Goal: Task Accomplishment & Management: Use online tool/utility

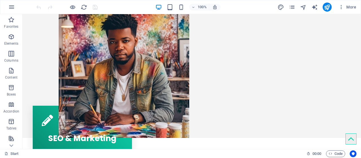
scroll to position [125, 0]
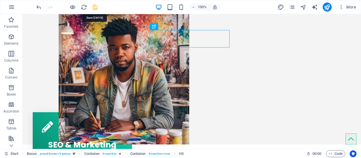
click at [98, 6] on icon "save" at bounding box center [95, 7] width 6 height 6
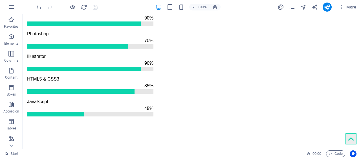
scroll to position [639, 0]
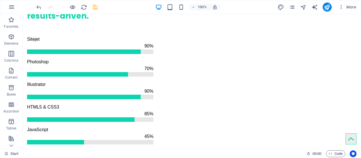
scroll to position [624, 0]
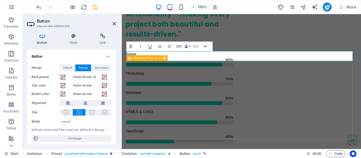
scroll to position [629, 0]
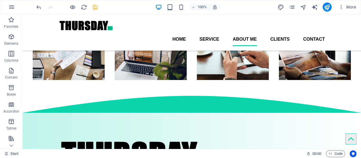
scroll to position [727, 0]
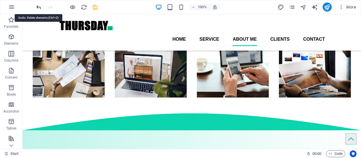
click at [38, 5] on icon "undo" at bounding box center [39, 7] width 6 height 6
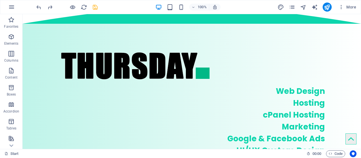
scroll to position [858, 0]
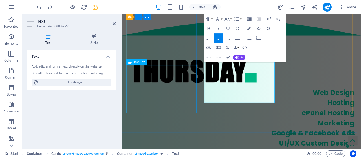
scroll to position [862, 0]
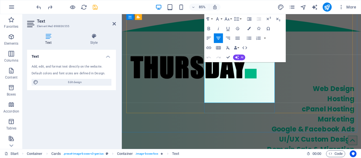
click at [213, 17] on button "Paragraph Format" at bounding box center [209, 19] width 9 height 10
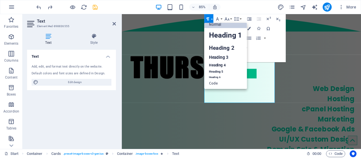
scroll to position [5, 0]
click at [226, 34] on link "Heading 1" at bounding box center [226, 35] width 43 height 14
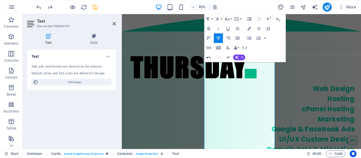
click at [210, 56] on icon "button" at bounding box center [209, 57] width 6 height 6
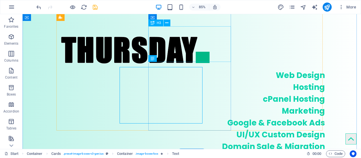
scroll to position [857, 0]
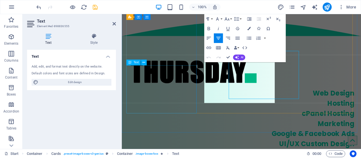
scroll to position [862, 0]
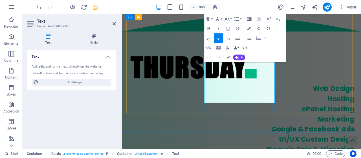
click at [115, 24] on icon at bounding box center [114, 23] width 3 height 5
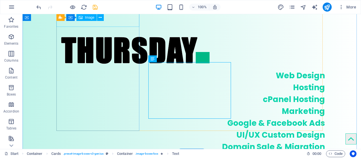
scroll to position [857, 0]
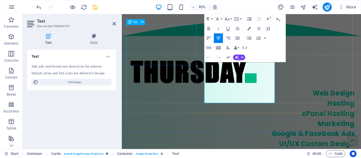
scroll to position [862, 0]
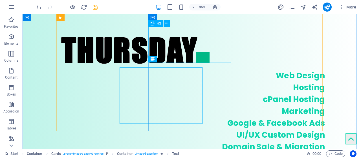
scroll to position [857, 0]
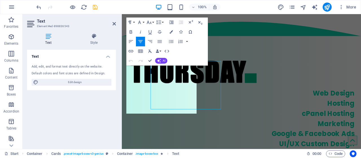
scroll to position [862, 0]
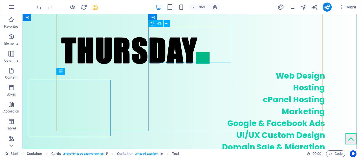
scroll to position [857, 0]
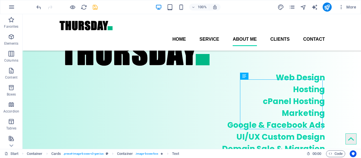
scroll to position [840, 0]
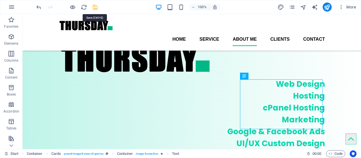
click at [97, 8] on icon "save" at bounding box center [95, 7] width 6 height 6
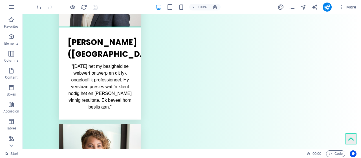
scroll to position [1296, 0]
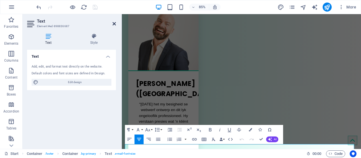
click at [115, 24] on icon at bounding box center [114, 23] width 3 height 5
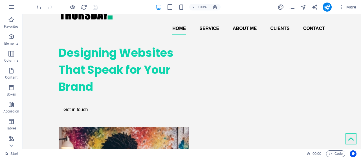
scroll to position [0, 0]
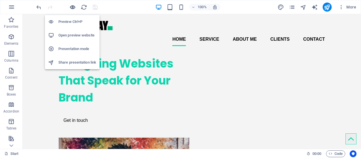
click at [73, 6] on icon "button" at bounding box center [72, 7] width 6 height 6
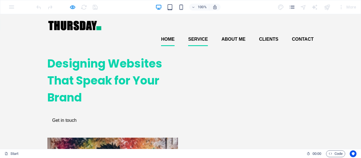
click at [197, 32] on link "Service" at bounding box center [198, 39] width 20 height 14
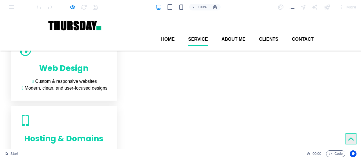
scroll to position [284, 0]
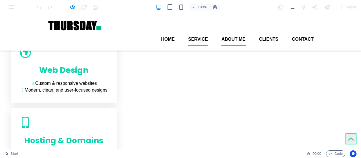
click at [240, 32] on link "About Me" at bounding box center [233, 39] width 24 height 14
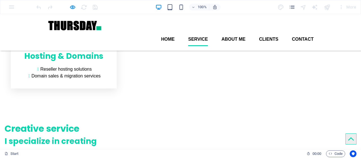
scroll to position [359, 0]
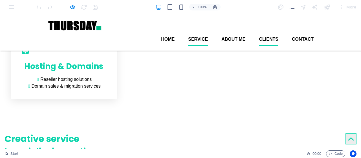
click at [267, 32] on link "Clients" at bounding box center [268, 39] width 19 height 14
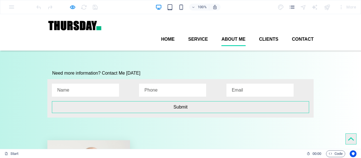
scroll to position [999, 0]
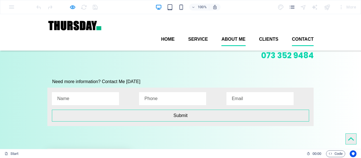
click at [301, 32] on link "Contact" at bounding box center [303, 39] width 22 height 14
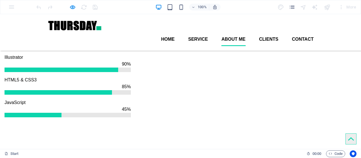
scroll to position [607, 0]
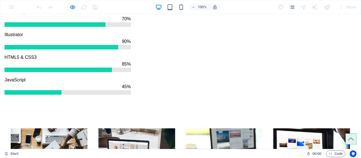
scroll to position [675, 0]
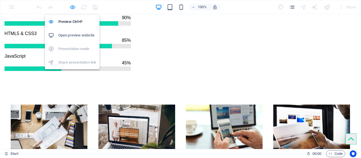
click at [71, 7] on icon "button" at bounding box center [72, 7] width 6 height 6
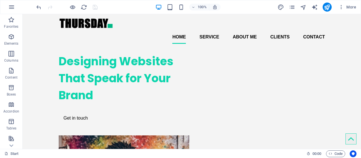
scroll to position [0, 0]
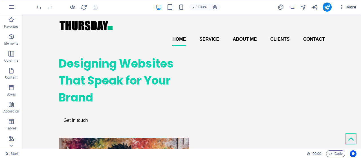
click at [351, 7] on span "More" at bounding box center [348, 7] width 18 height 6
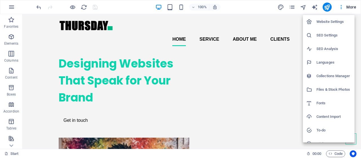
click at [234, 8] on div at bounding box center [180, 79] width 361 height 158
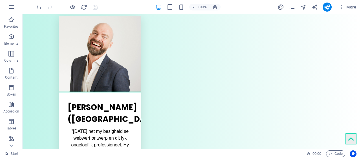
scroll to position [1296, 0]
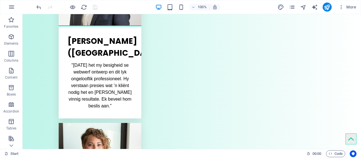
drag, startPoint x: 359, startPoint y: 27, endPoint x: 383, endPoint y: 166, distance: 141.8
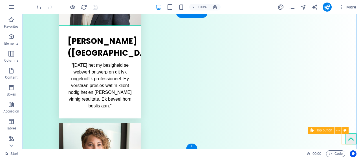
click at [346, 139] on figure at bounding box center [351, 138] width 11 height 11
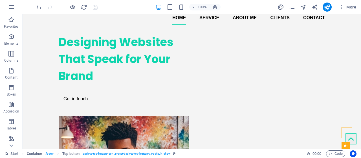
scroll to position [0, 0]
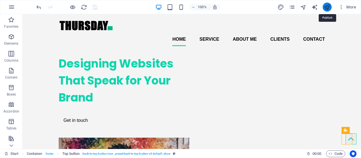
click at [329, 9] on icon "publish" at bounding box center [327, 7] width 6 height 6
